Goal: Task Accomplishment & Management: Complete application form

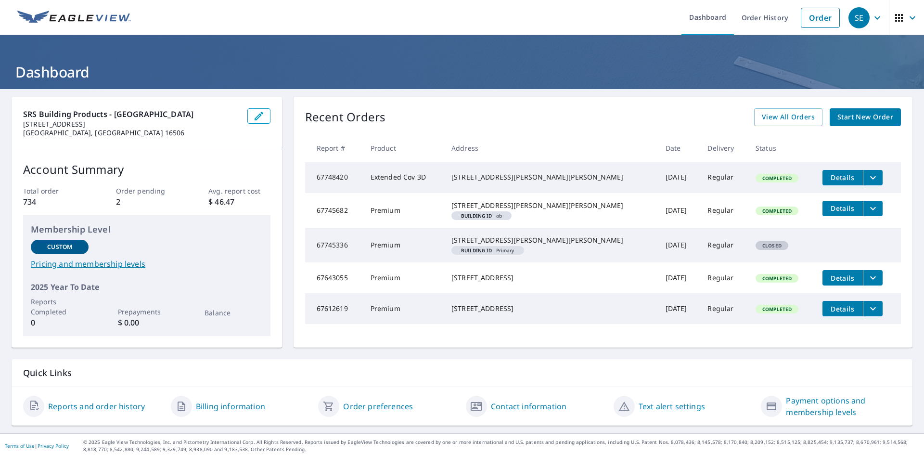
click at [864, 115] on span "Start New Order" at bounding box center [865, 117] width 56 height 12
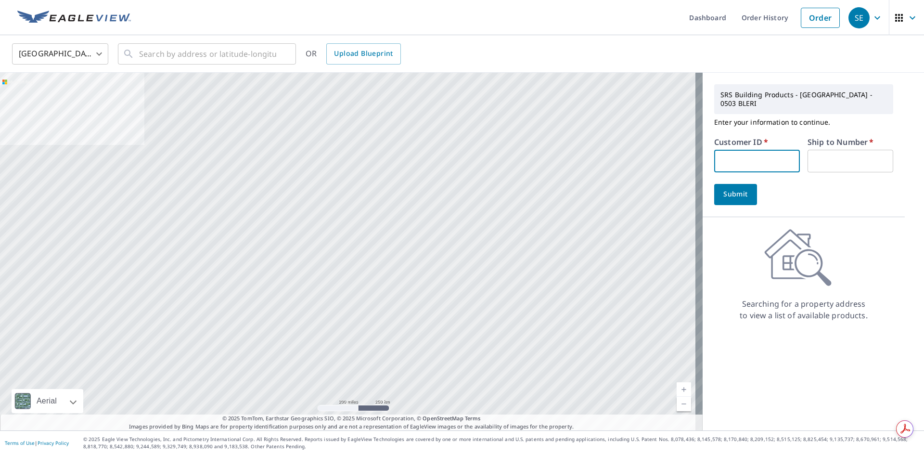
click at [723, 150] on input "text" at bounding box center [757, 161] width 86 height 23
type input "205700"
drag, startPoint x: 822, startPoint y: 152, endPoint x: 823, endPoint y: 168, distance: 16.4
click at [822, 152] on input "text" at bounding box center [851, 161] width 86 height 23
type input "001"
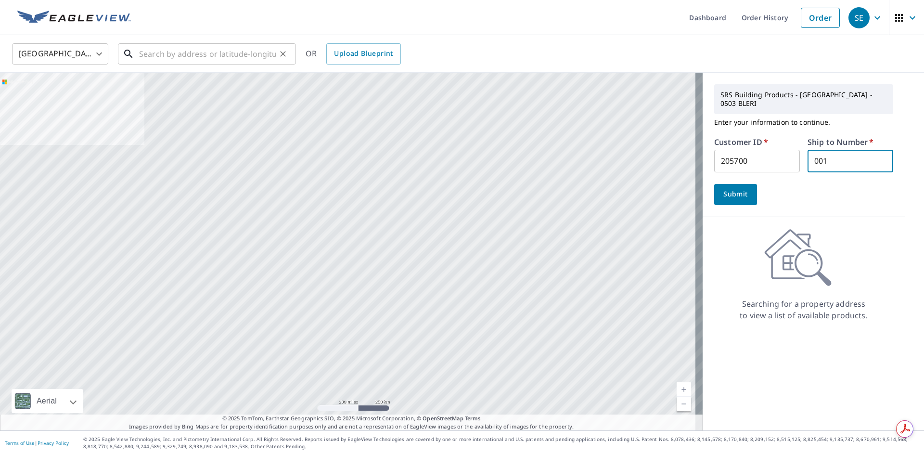
click at [174, 53] on input "text" at bounding box center [207, 53] width 137 height 27
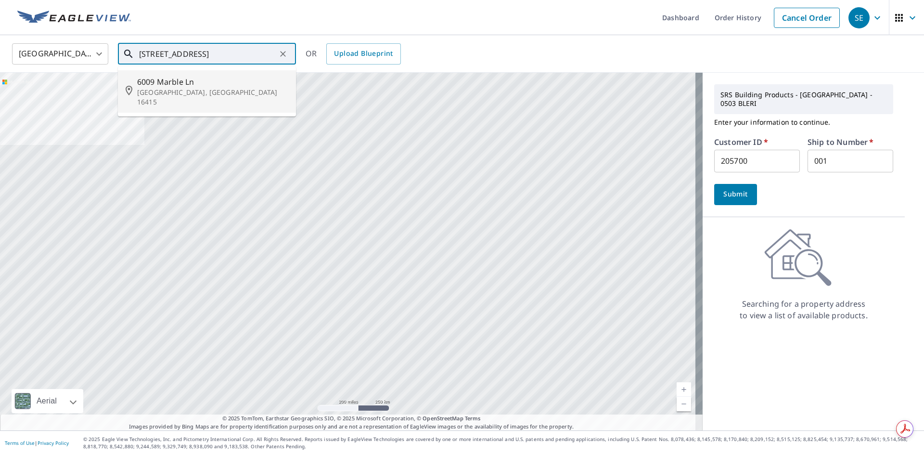
click at [177, 84] on span "6009 Marble Ln" at bounding box center [212, 82] width 151 height 12
type input "[STREET_ADDRESS]"
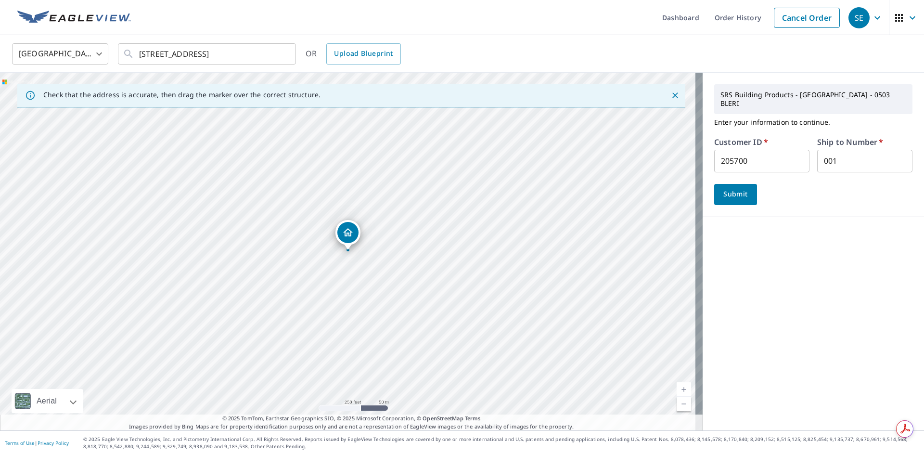
click at [733, 190] on span "Submit" at bounding box center [735, 194] width 27 height 12
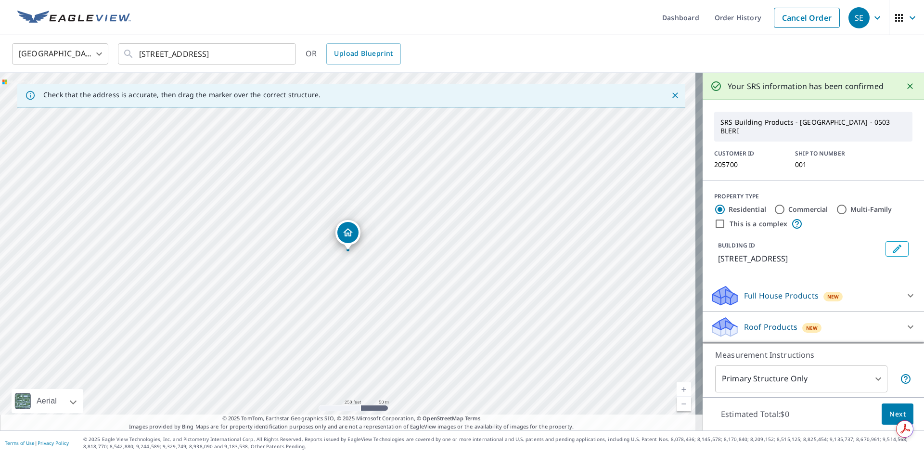
click at [748, 321] on p "Roof Products" at bounding box center [770, 327] width 53 height 12
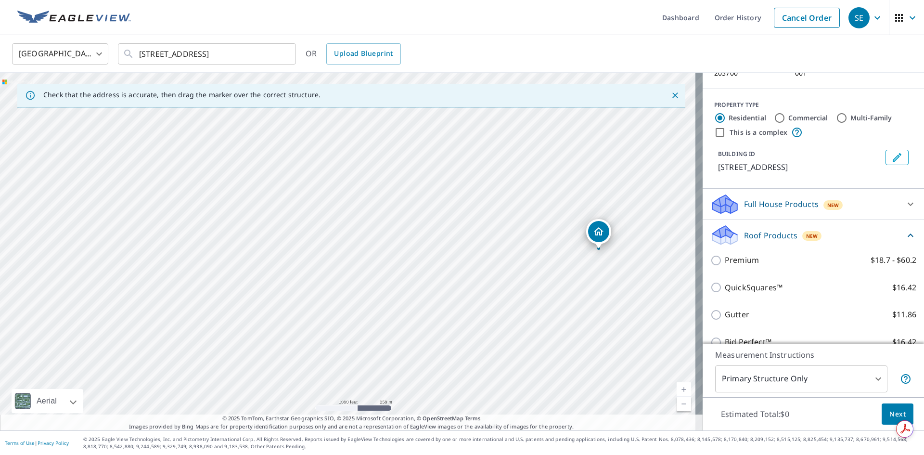
scroll to position [162, 0]
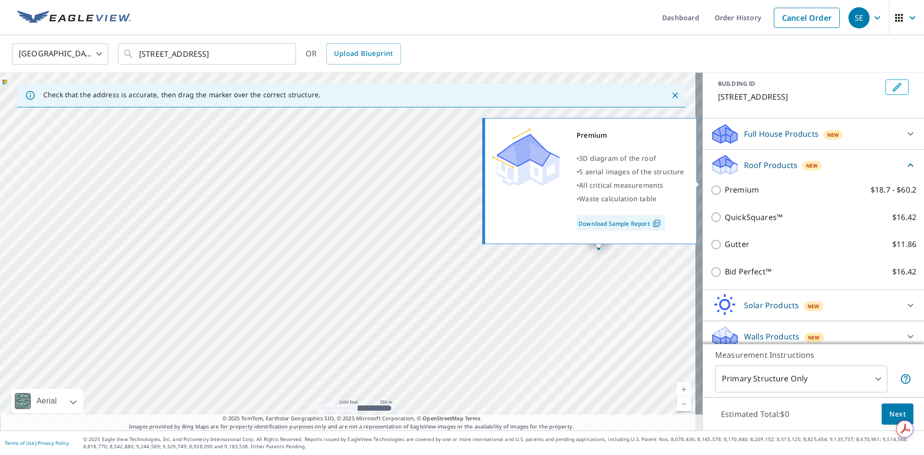
click at [710, 184] on input "Premium $18.7 - $60.2" at bounding box center [717, 190] width 14 height 12
checkbox input "true"
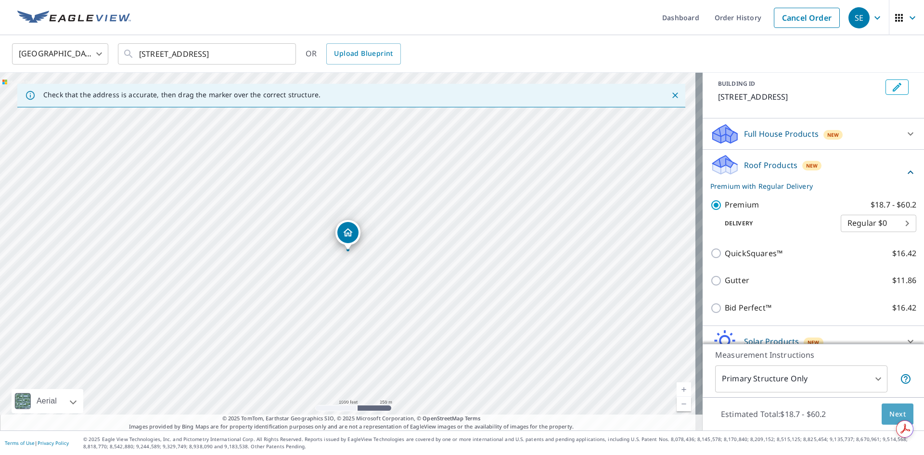
click at [892, 409] on span "Next" at bounding box center [897, 414] width 16 height 12
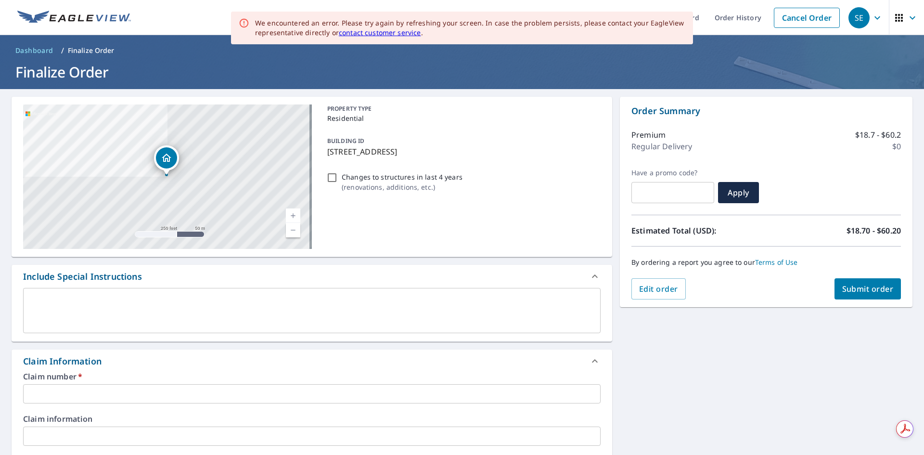
click at [60, 386] on input "text" at bounding box center [312, 393] width 578 height 19
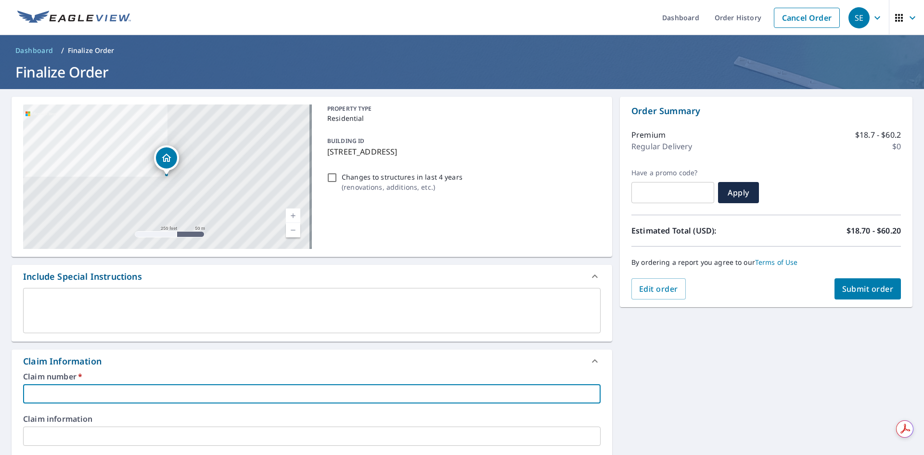
type input "205700"
checkbox input "true"
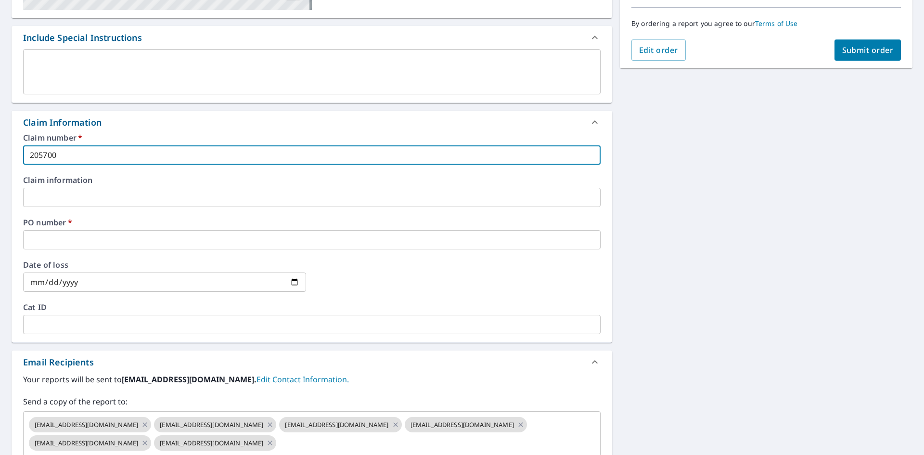
scroll to position [241, 0]
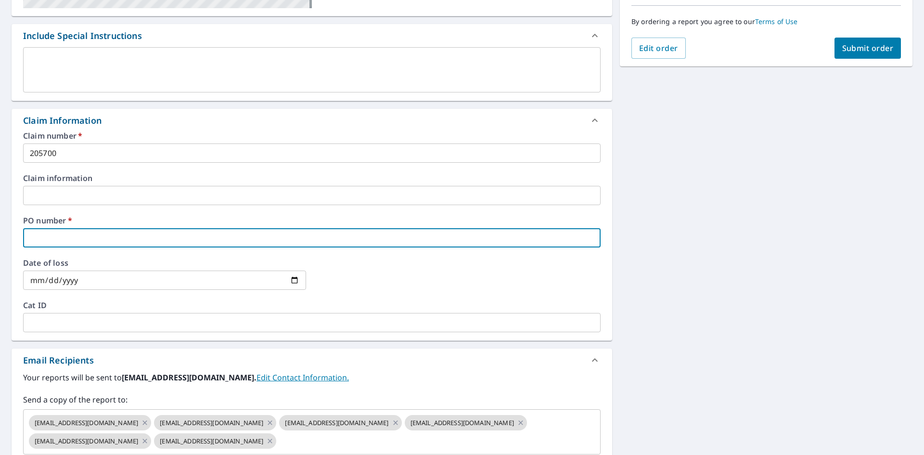
click at [72, 243] on input "text" at bounding box center [312, 237] width 578 height 19
type input "6"
checkbox input "true"
type input "60"
checkbox input "true"
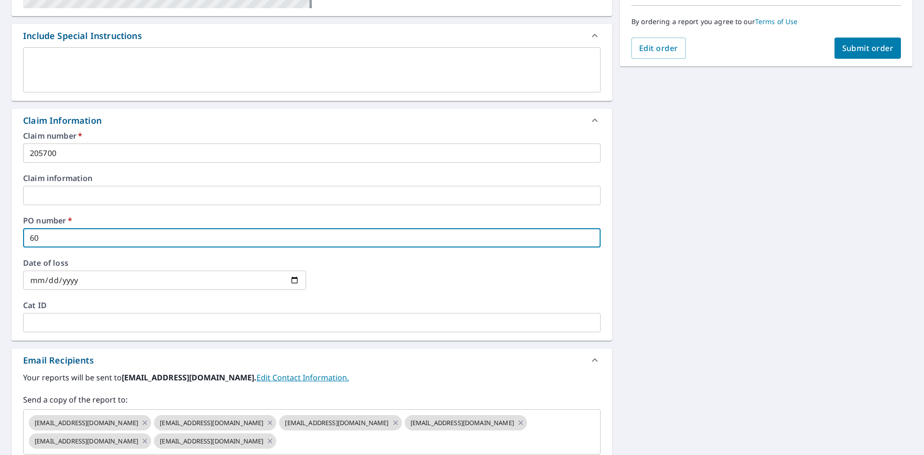
type input "600"
checkbox input "true"
type input "6009"
checkbox input "true"
type input "6009"
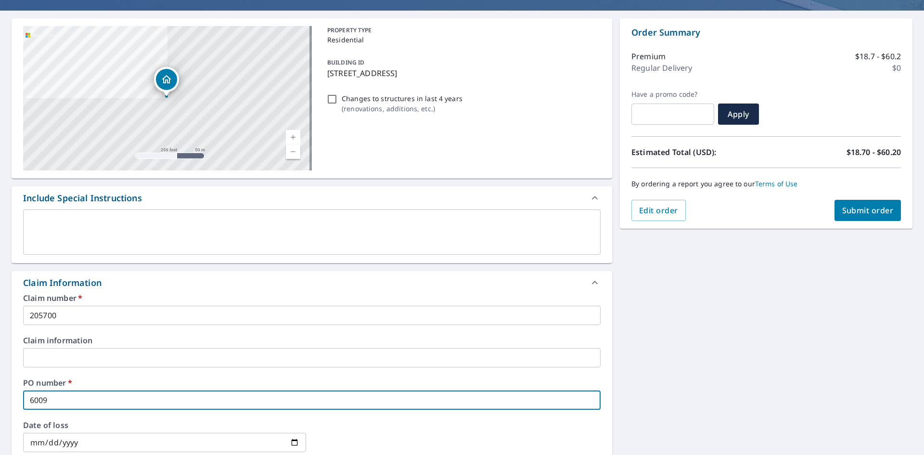
scroll to position [48, 0]
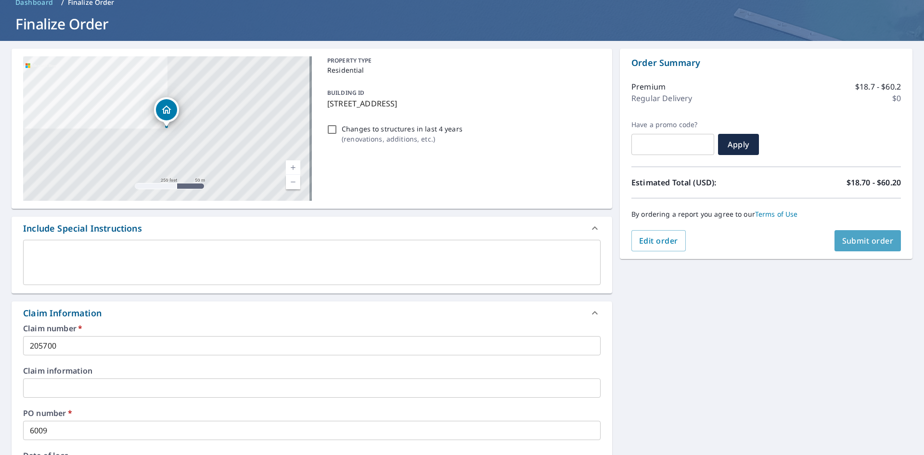
click at [872, 242] on span "Submit order" at bounding box center [867, 240] width 51 height 11
checkbox input "true"
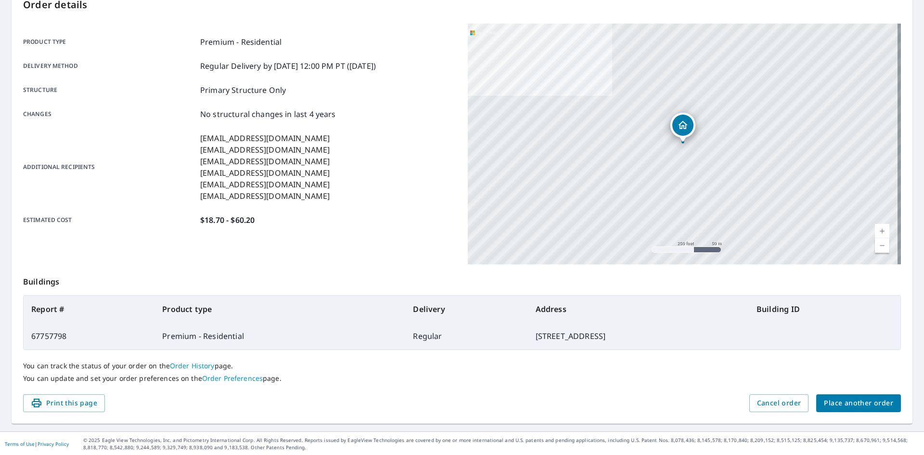
scroll to position [112, 0]
click at [842, 400] on span "Place another order" at bounding box center [858, 402] width 69 height 12
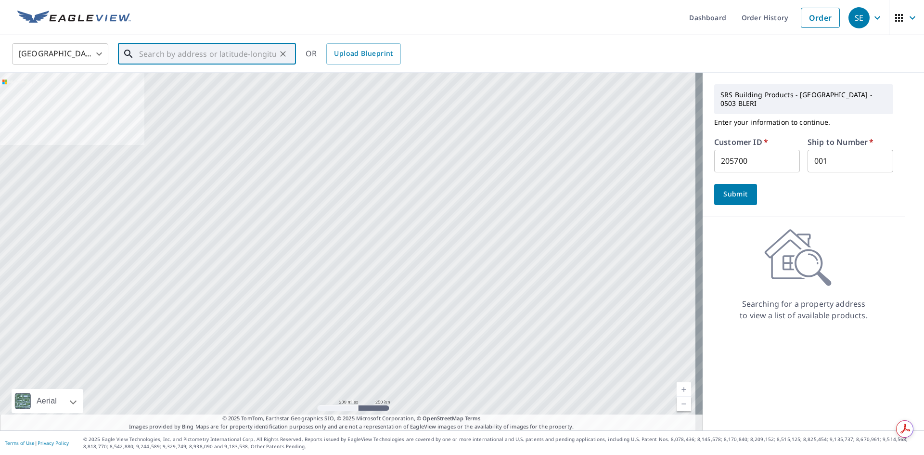
click at [192, 59] on input "text" at bounding box center [207, 53] width 137 height 27
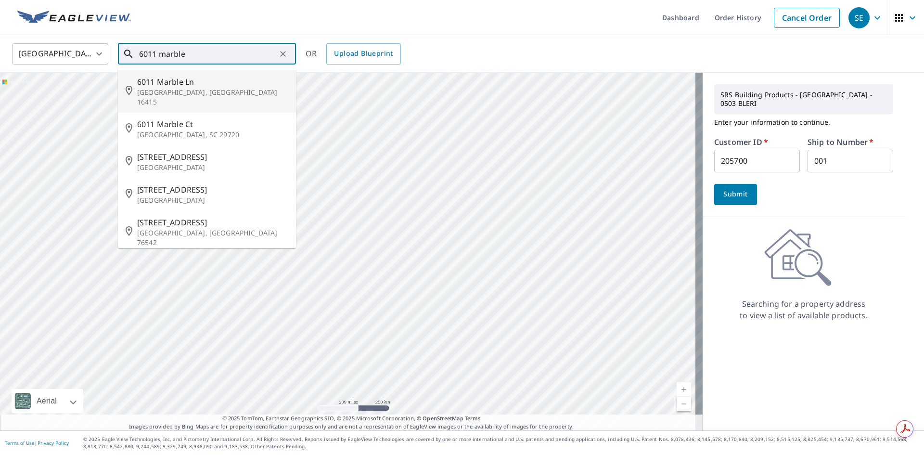
click at [182, 80] on span "6011 Marble Ln" at bounding box center [212, 82] width 151 height 12
type input "[STREET_ADDRESS]"
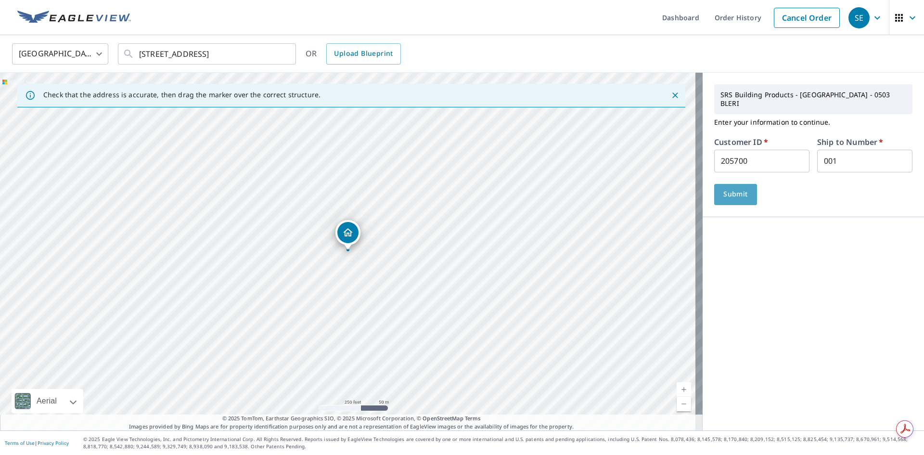
click at [730, 188] on span "Submit" at bounding box center [735, 194] width 27 height 12
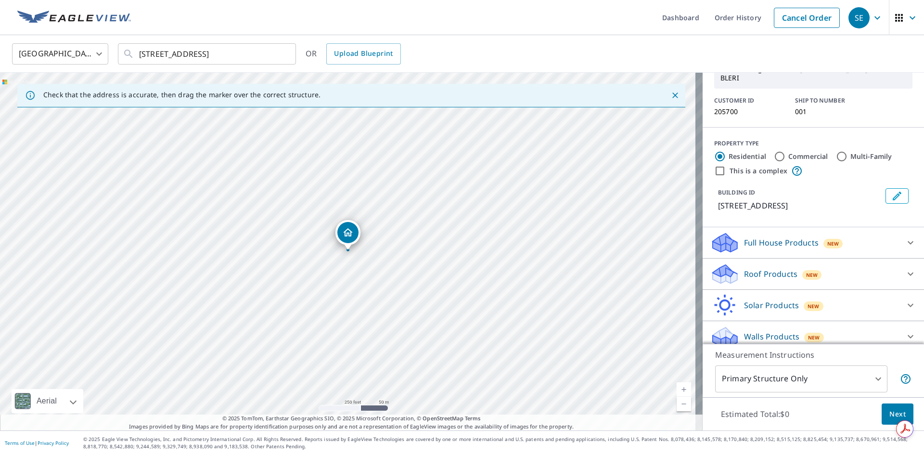
click at [768, 268] on p "Roof Products" at bounding box center [770, 274] width 53 height 12
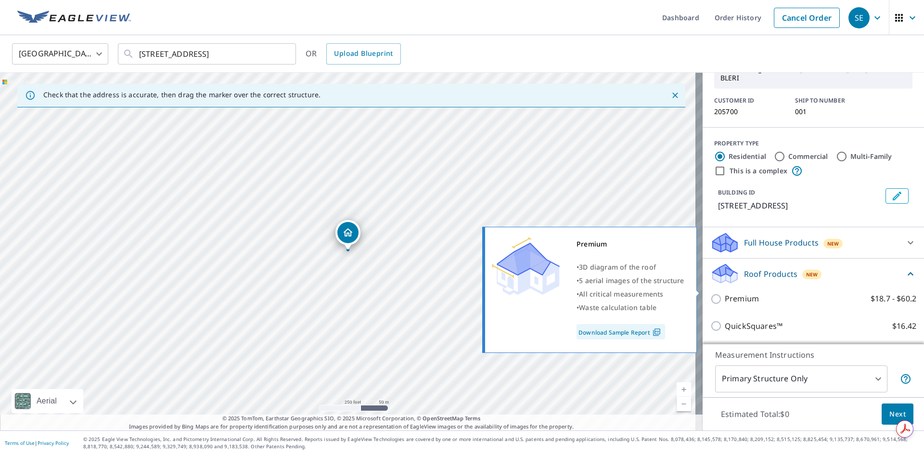
click at [733, 293] on p "Premium" at bounding box center [742, 299] width 34 height 12
click at [725, 293] on input "Premium $18.7 - $60.2" at bounding box center [717, 299] width 14 height 12
checkbox input "true"
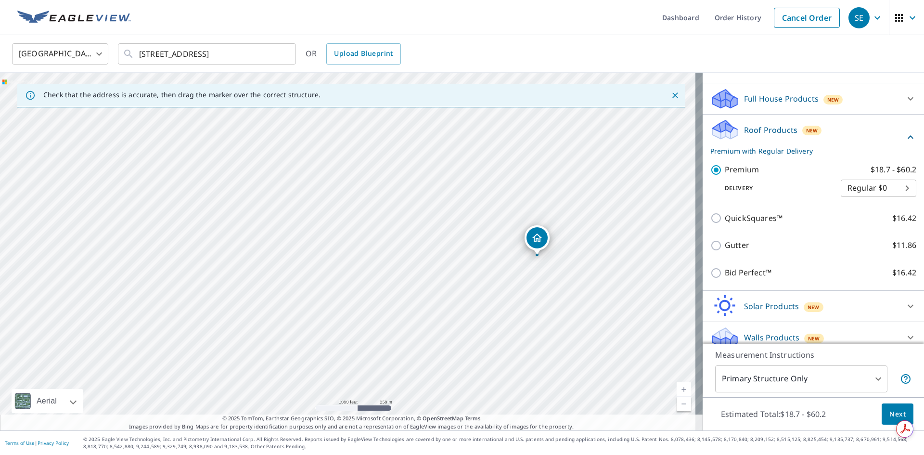
scroll to position [198, 0]
click at [889, 410] on span "Next" at bounding box center [897, 414] width 16 height 12
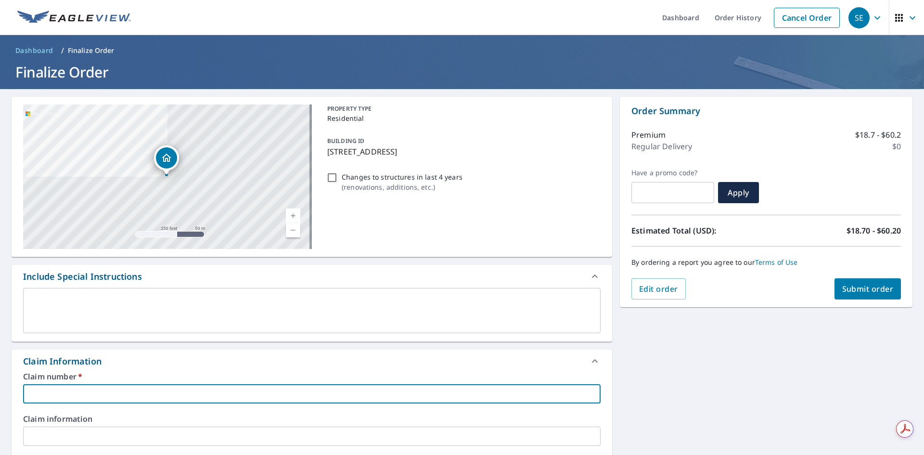
click at [89, 393] on input "text" at bounding box center [312, 393] width 578 height 19
type input "205700"
checkbox input "true"
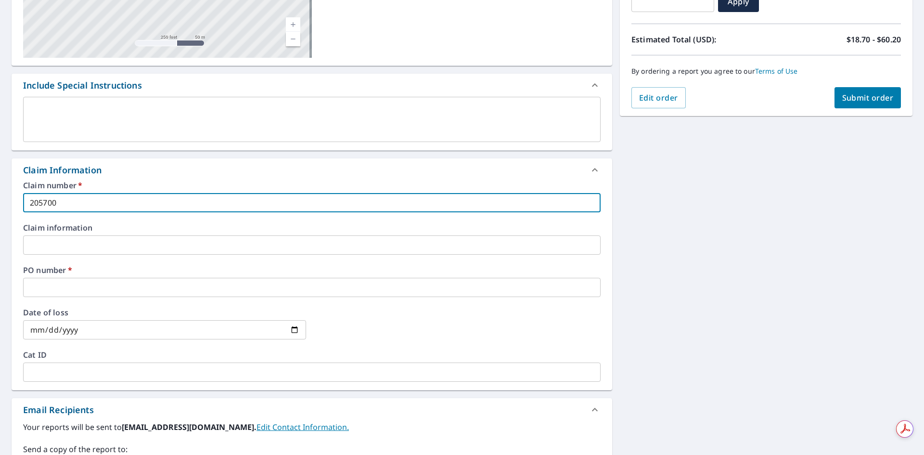
scroll to position [193, 0]
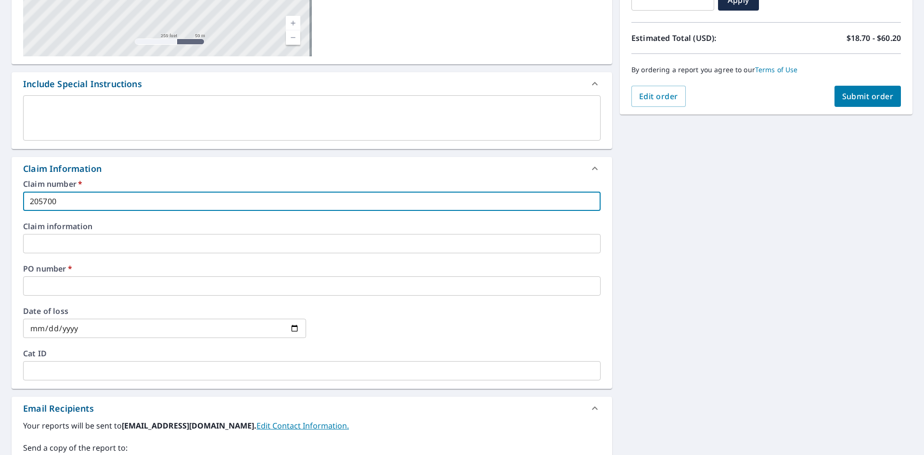
click at [57, 288] on input "text" at bounding box center [312, 285] width 578 height 19
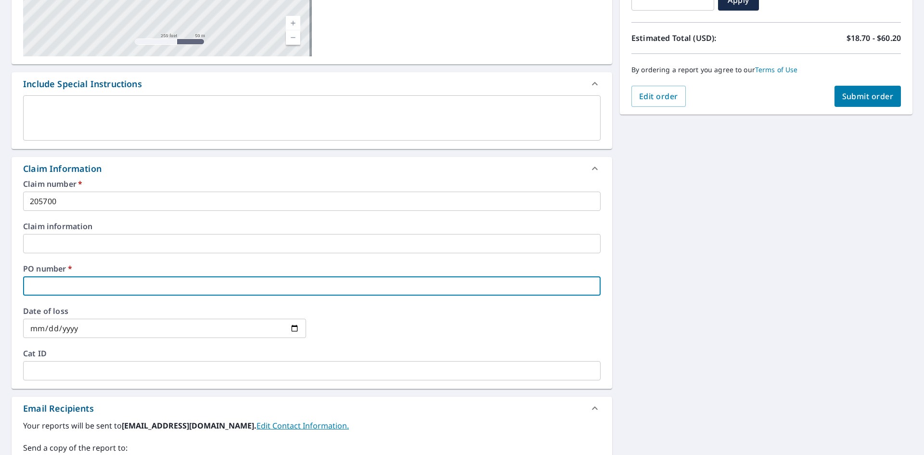
type input "6"
checkbox input "true"
type input "60"
checkbox input "true"
type input "601"
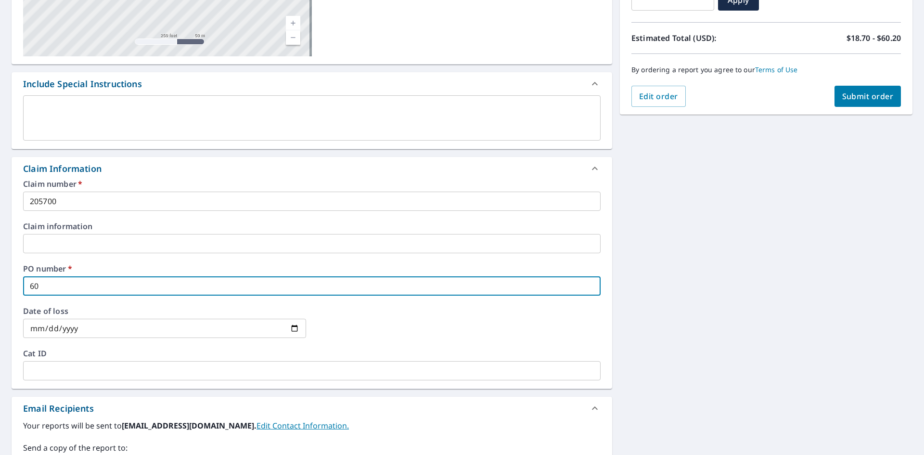
checkbox input "true"
type input "6011"
checkbox input "true"
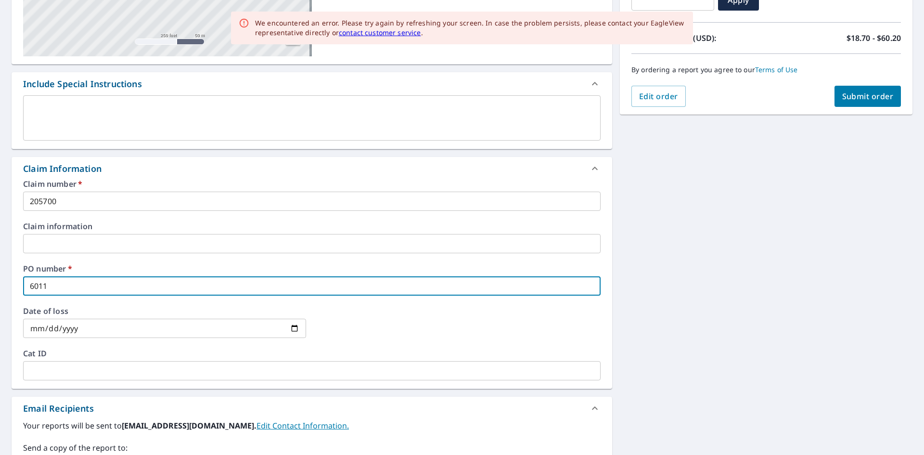
type input "6011"
click at [859, 87] on button "Submit order" at bounding box center [868, 96] width 67 height 21
checkbox input "true"
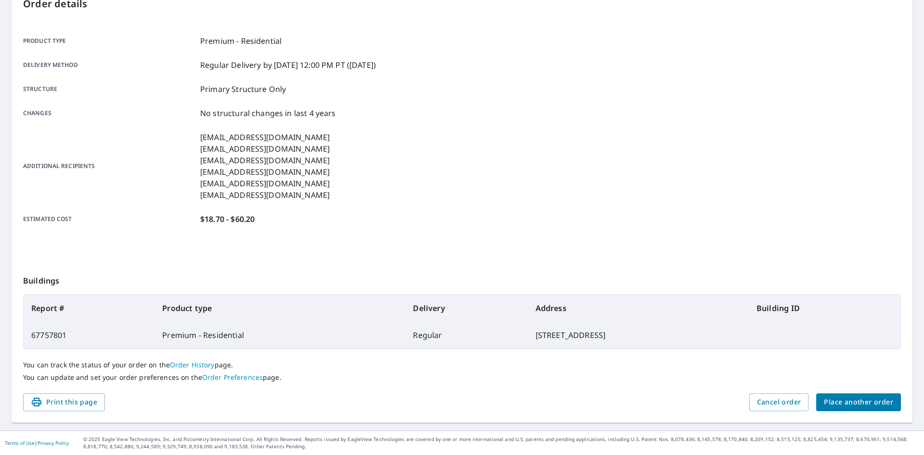
scroll to position [112, 0]
